Goal: Information Seeking & Learning: Learn about a topic

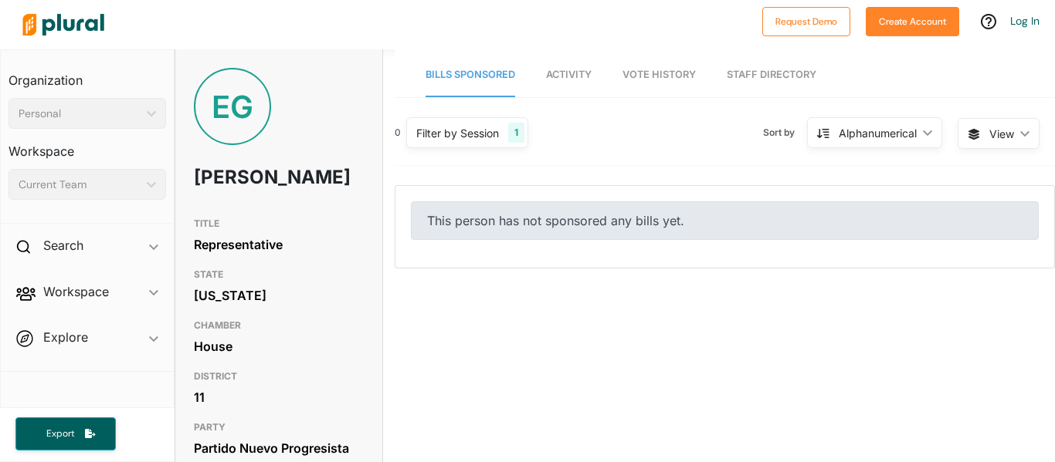
click at [645, 151] on div "0 Filter by Session 1 Filter by Session close Current Sessions [US_STATE] [DATE…" at bounding box center [724, 139] width 660 height 53
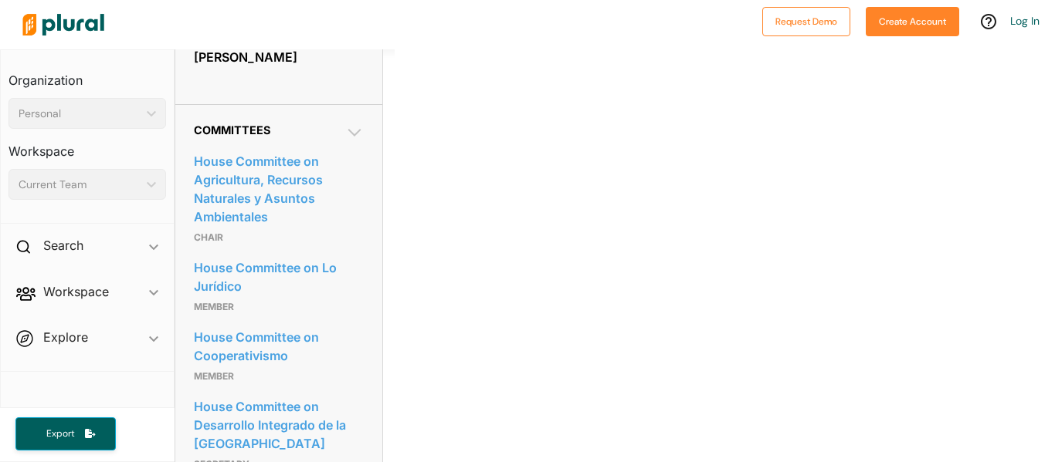
scroll to position [731, 0]
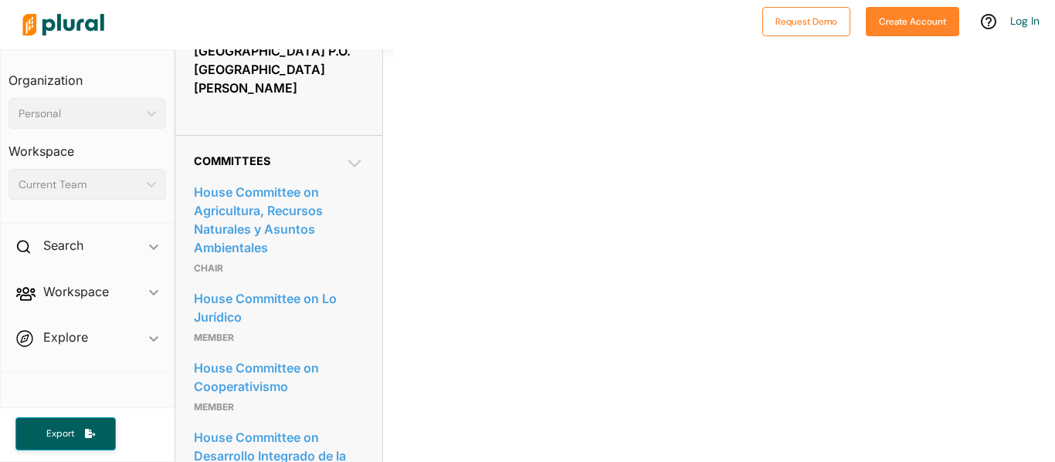
click at [363, 347] on p "Member" at bounding box center [279, 338] width 170 height 19
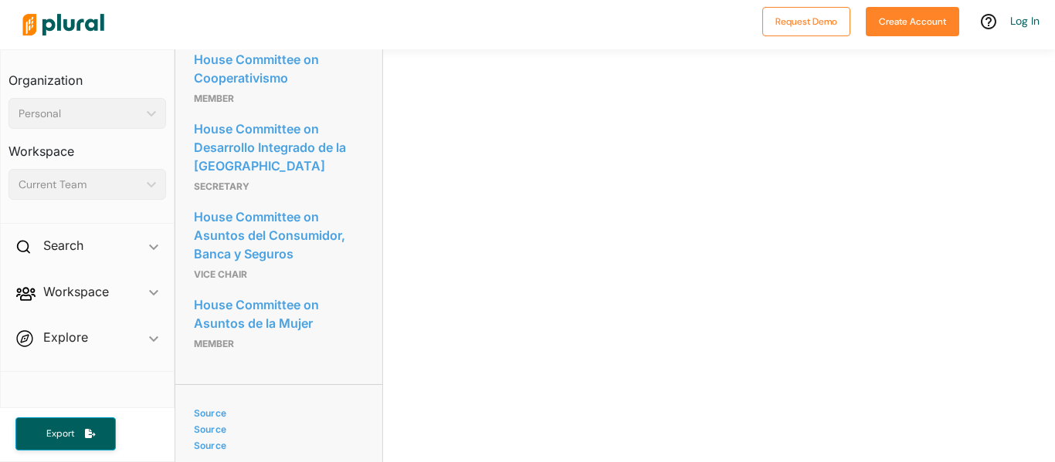
scroll to position [1071, 0]
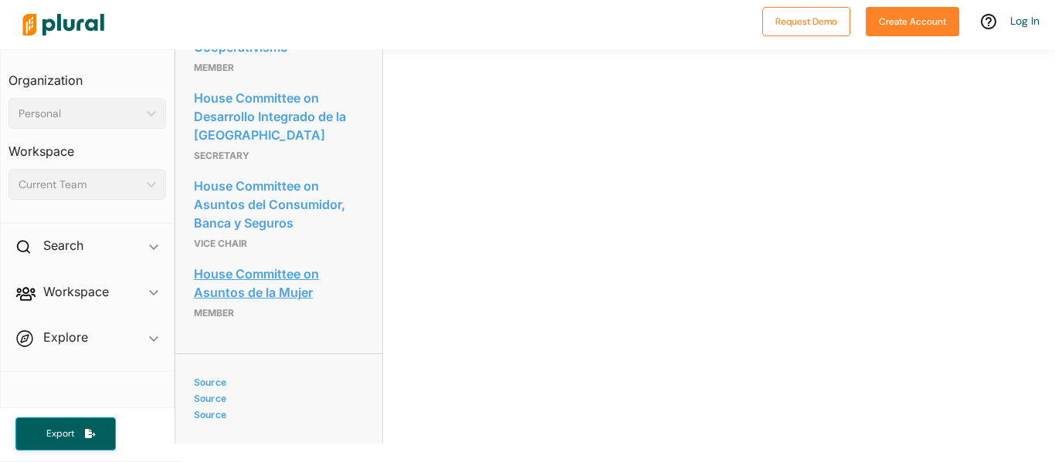
click at [267, 304] on link "House Committee on Asuntos de la Mujer" at bounding box center [279, 283] width 170 height 42
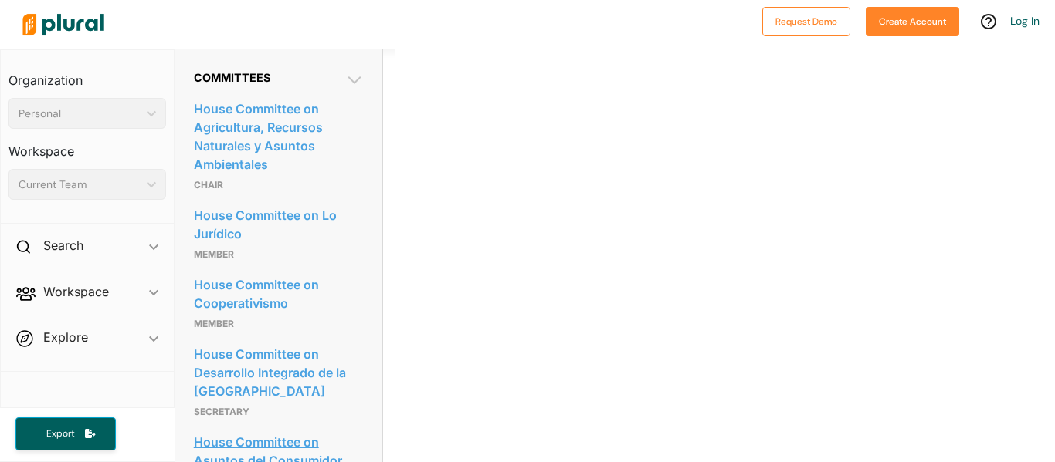
scroll to position [793, 0]
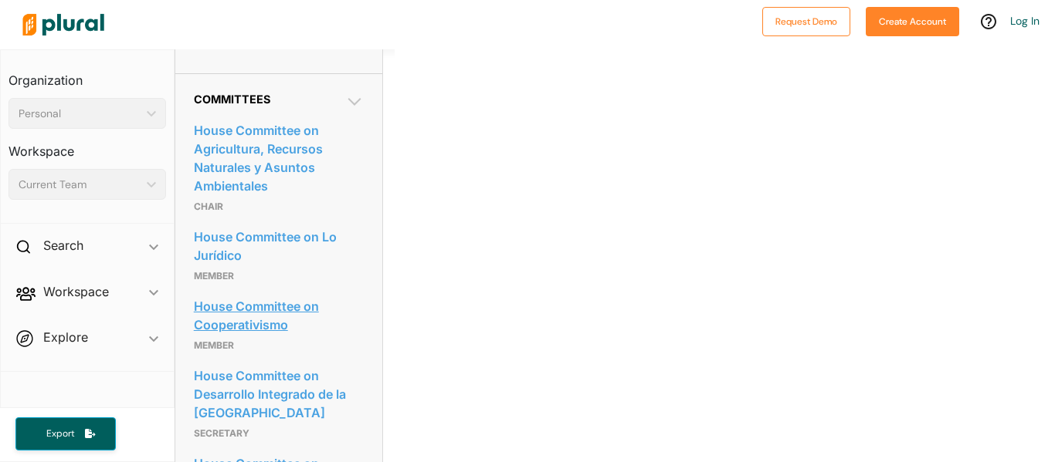
click at [246, 337] on link "House Committee on Cooperativismo" at bounding box center [279, 316] width 170 height 42
